Goal: Information Seeking & Learning: Find specific page/section

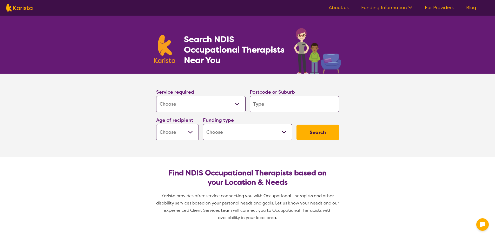
select select "[MEDICAL_DATA]"
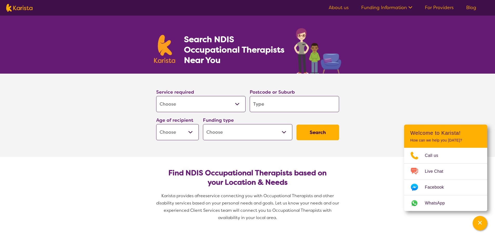
click at [288, 104] on input "search" at bounding box center [293, 104] width 89 height 16
paste input "4879"
type input "4879"
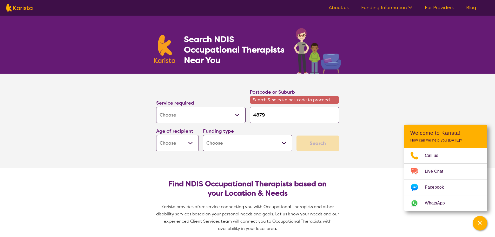
click at [185, 147] on select "Early Childhood - 0 to 9 Child - 10 to 11 Adolescent - 12 to 17 Adult - 18 to 6…" at bounding box center [177, 143] width 43 height 16
drag, startPoint x: 286, startPoint y: 118, endPoint x: 282, endPoint y: 118, distance: 3.6
click at [284, 118] on input "4879" at bounding box center [293, 115] width 89 height 16
click at [255, 114] on input "4879" at bounding box center [293, 115] width 89 height 16
type input "4879"
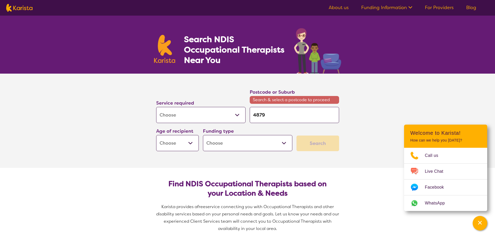
type input "4879"
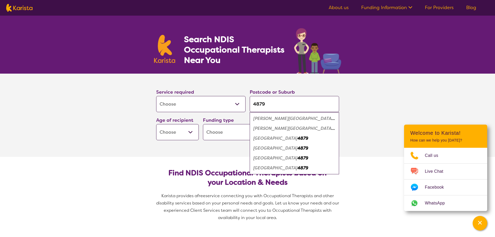
click at [186, 125] on select "Early Childhood - 0 to 9 Child - 10 to 11 Adolescent - 12 to 17 Adult - 18 to 6…" at bounding box center [177, 132] width 43 height 16
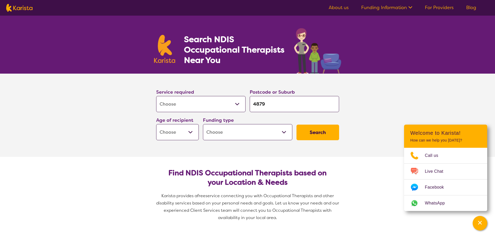
click at [265, 102] on input "4879" at bounding box center [293, 104] width 89 height 16
click at [253, 102] on input "4879" at bounding box center [293, 104] width 89 height 16
drag, startPoint x: 274, startPoint y: 105, endPoint x: 276, endPoint y: 97, distance: 8.1
click at [276, 102] on input "4879" at bounding box center [293, 104] width 89 height 16
type input "487"
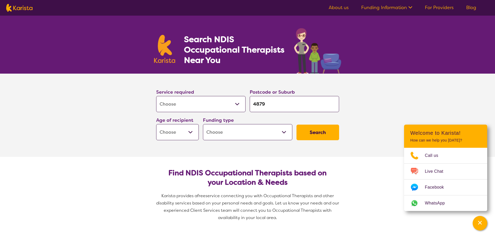
type input "487"
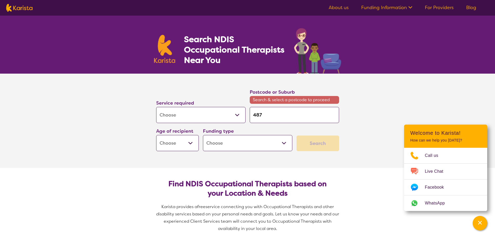
type input "4879"
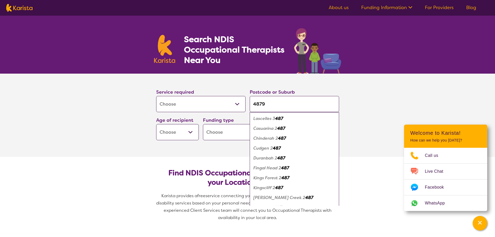
type input "4879"
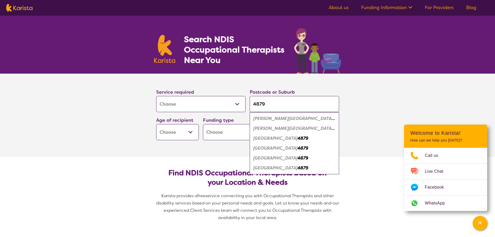
click at [280, 137] on div "[GEOGRAPHIC_DATA] 4879" at bounding box center [294, 138] width 84 height 10
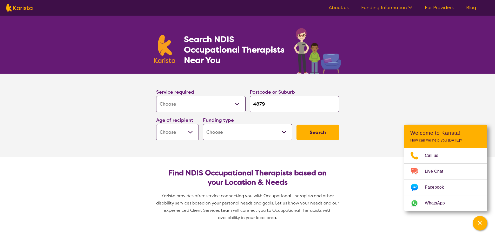
click at [281, 106] on input "4879" at bounding box center [293, 104] width 89 height 16
click at [173, 134] on select "Early Childhood - 0 to 9 Child - 10 to 11 Adolescent - 12 to 17 Adult - 18 to 6…" at bounding box center [177, 132] width 43 height 16
select select "AG"
click at [156, 124] on select "Early Childhood - 0 to 9 Child - 10 to 11 Adolescent - 12 to 17 Adult - 18 to 6…" at bounding box center [177, 132] width 43 height 16
select select "AG"
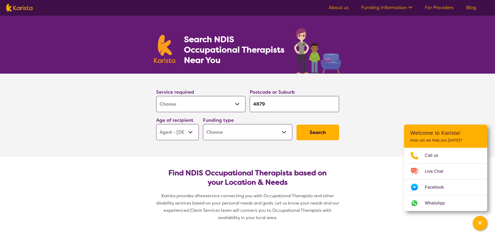
click at [242, 127] on select "Home Care Package (HCP) National Disability Insurance Scheme (NDIS) I don't know" at bounding box center [247, 132] width 89 height 16
select select "HCP"
click at [203, 124] on select "Home Care Package (HCP) National Disability Insurance Scheme (NDIS) I don't know" at bounding box center [247, 132] width 89 height 16
select select "HCP"
click at [322, 131] on button "Search" at bounding box center [317, 132] width 43 height 16
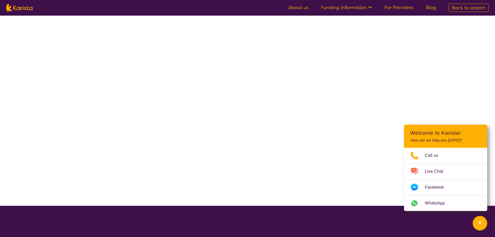
select select "[MEDICAL_DATA]"
select select "AG"
select select "HCP"
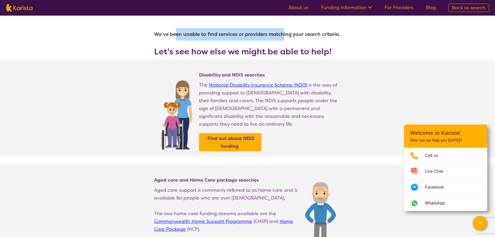
drag, startPoint x: 229, startPoint y: 29, endPoint x: 296, endPoint y: 39, distance: 67.0
click at [291, 37] on h1 "We've been unable to find services or providers matching your search criteria." at bounding box center [247, 34] width 187 height 12
click at [294, 43] on section "We've been unable to find services or providers matching your search criteria. …" at bounding box center [247, 38] width 199 height 44
